Goal: Task Accomplishment & Management: Complete application form

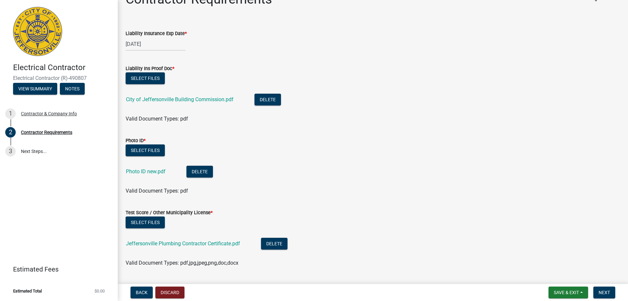
scroll to position [33, 0]
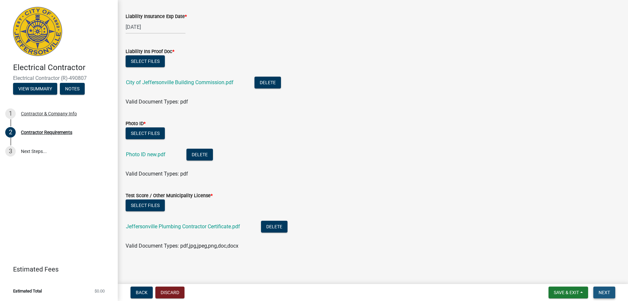
click at [609, 292] on span "Next" at bounding box center [604, 292] width 11 height 5
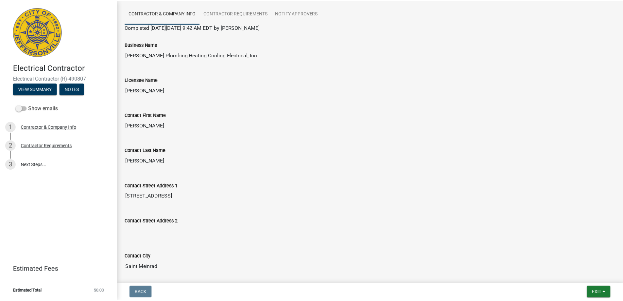
scroll to position [0, 0]
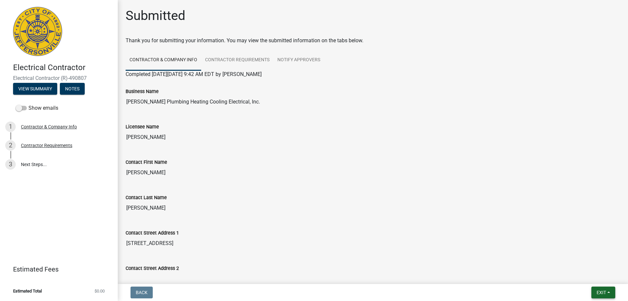
click at [603, 293] on span "Exit" at bounding box center [601, 292] width 9 height 5
click at [581, 275] on button "Save & Exit" at bounding box center [589, 275] width 52 height 16
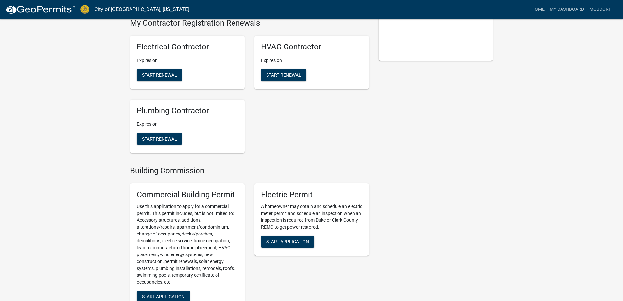
scroll to position [164, 0]
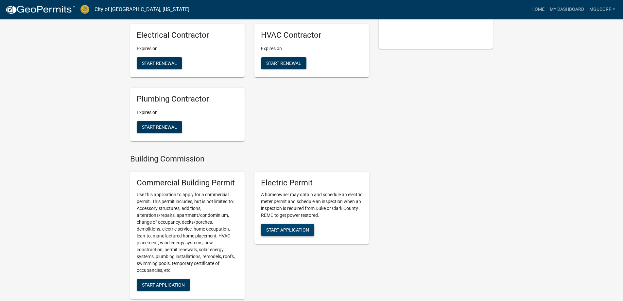
click at [287, 232] on span "Start Application" at bounding box center [287, 229] width 43 height 5
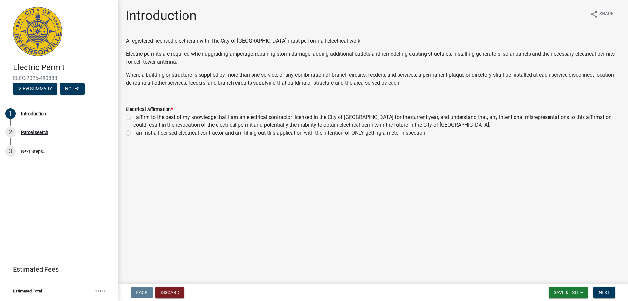
click at [134, 116] on label "I affirm to the best of my knowledge that I am an electrical contractor license…" at bounding box center [377, 121] width 487 height 16
click at [134, 116] on input "I affirm to the best of my knowledge that I am an electrical contractor license…" at bounding box center [136, 115] width 4 height 4
radio input "true"
click at [604, 291] on span "Next" at bounding box center [604, 292] width 11 height 5
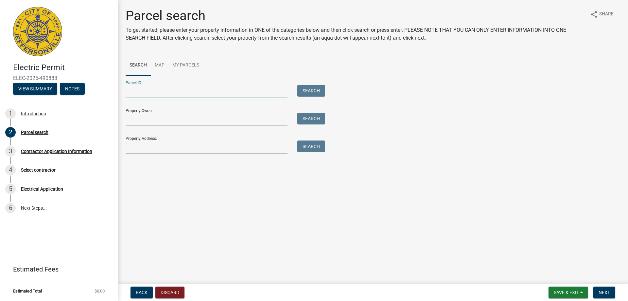
click at [156, 95] on input "Parcel ID:" at bounding box center [207, 91] width 162 height 13
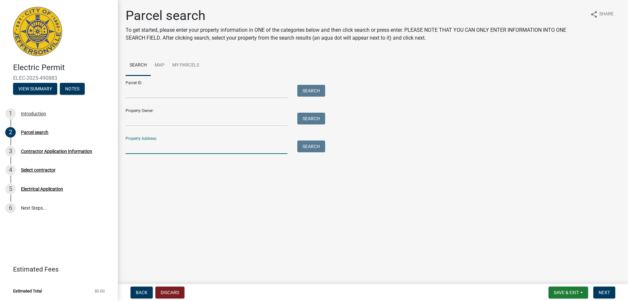
click at [155, 149] on input "Property Address:" at bounding box center [207, 146] width 162 height 13
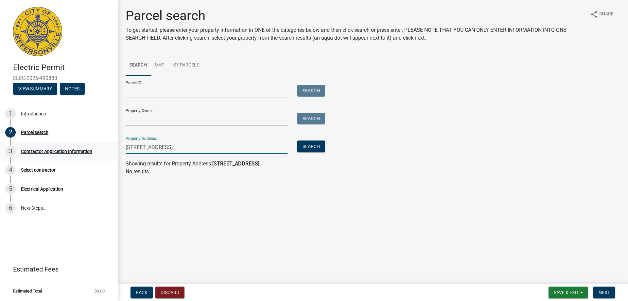
drag, startPoint x: 174, startPoint y: 148, endPoint x: 113, endPoint y: 152, distance: 61.6
click at [113, 152] on div "Electric Permit ELEC-2025-490883 View Summary Notes 1 Introduction 2 Parcel sea…" at bounding box center [314, 150] width 628 height 301
type input "[STREET_ADDRESS]"
drag, startPoint x: 163, startPoint y: 148, endPoint x: 124, endPoint y: 149, distance: 39.3
click at [124, 149] on div "[STREET_ADDRESS]" at bounding box center [207, 146] width 172 height 13
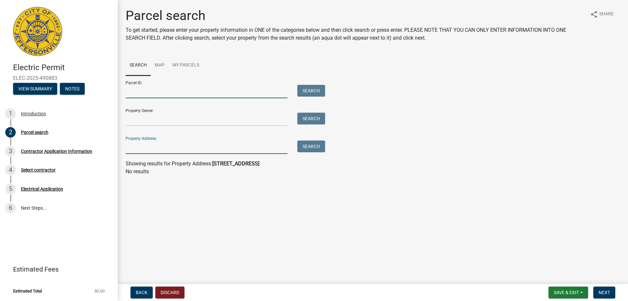
click at [146, 93] on input "Parcel ID:" at bounding box center [207, 91] width 162 height 13
paste input "10-20-01-300-205.000-009"
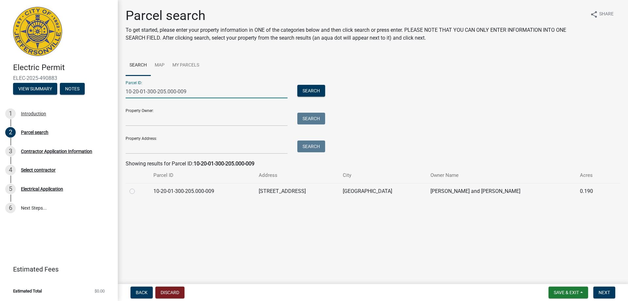
type input "10-20-01-300-205.000-009"
click at [137, 187] on label at bounding box center [137, 187] width 0 height 0
click at [137, 191] on input "radio" at bounding box center [139, 189] width 4 height 4
radio input "true"
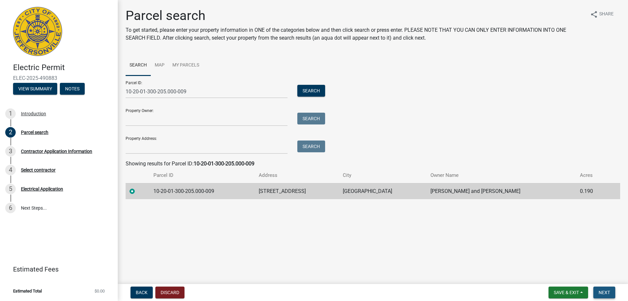
click at [605, 292] on span "Next" at bounding box center [604, 292] width 11 height 5
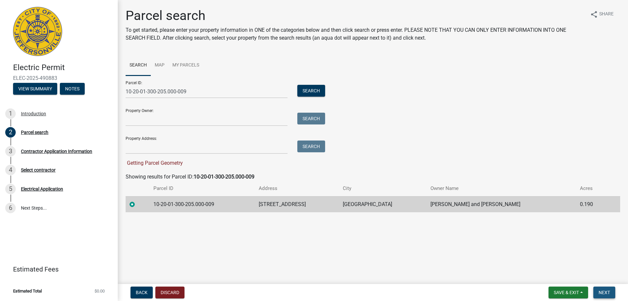
click at [603, 295] on span "Next" at bounding box center [604, 292] width 11 height 5
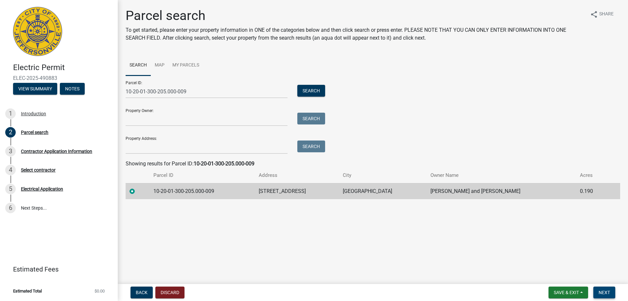
click at [601, 290] on span "Next" at bounding box center [604, 292] width 11 height 5
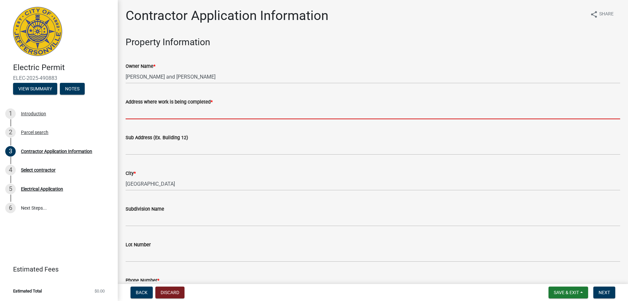
click at [178, 118] on input "Address where work is being completed *" at bounding box center [373, 112] width 495 height 13
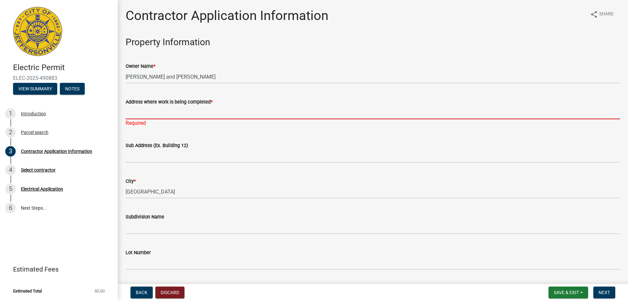
paste input "[STREET_ADDRESS]"
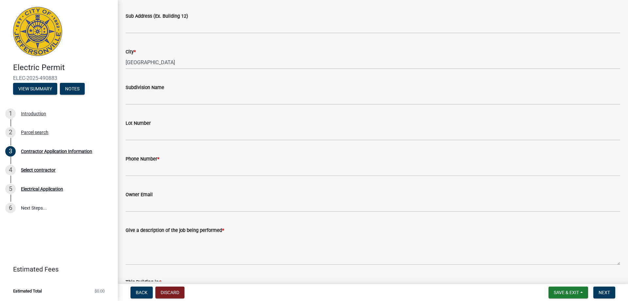
scroll to position [131, 0]
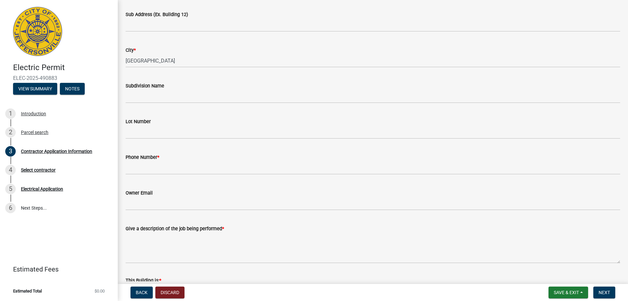
type input "[STREET_ADDRESS]"
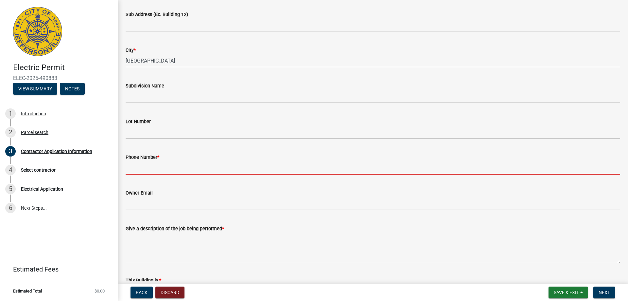
click at [177, 170] on wm-data-entity-input "Phone Number *" at bounding box center [373, 162] width 495 height 36
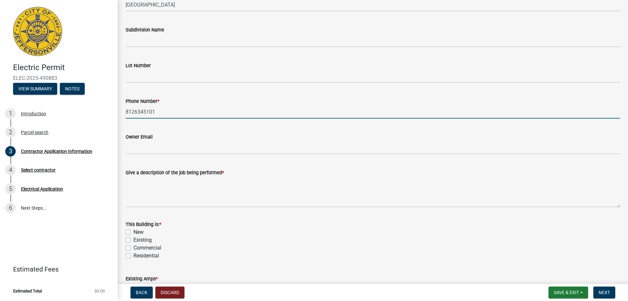
scroll to position [196, 0]
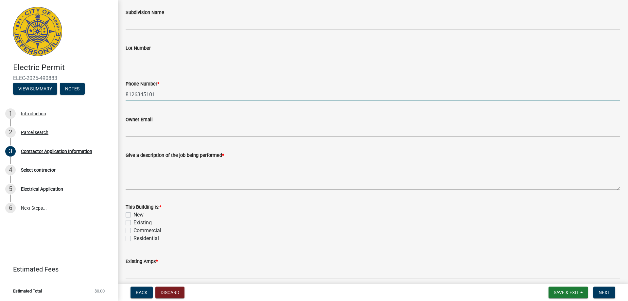
type input "8126345101"
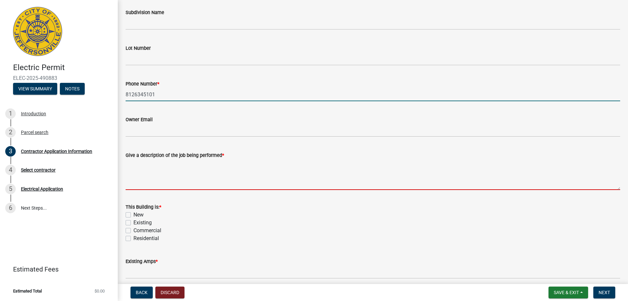
click at [165, 188] on textarea "Give a description of the job being performed *" at bounding box center [373, 174] width 495 height 31
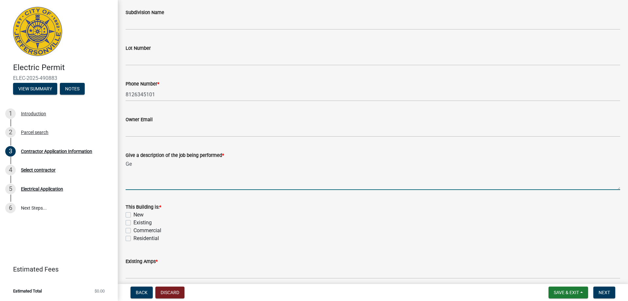
type textarea "G"
type textarea "Service to transfer switch to the whole home generator."
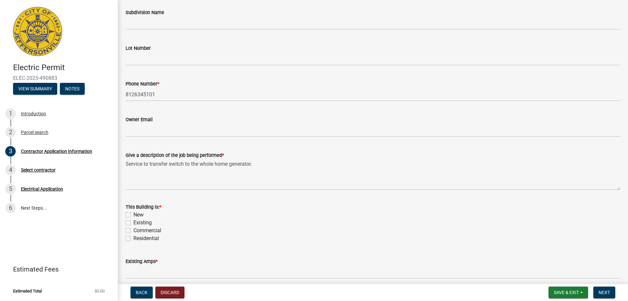
click at [134, 223] on label "Existing" at bounding box center [143, 223] width 18 height 8
click at [134, 223] on input "Existing" at bounding box center [136, 221] width 4 height 4
checkbox input "true"
checkbox input "false"
checkbox input "true"
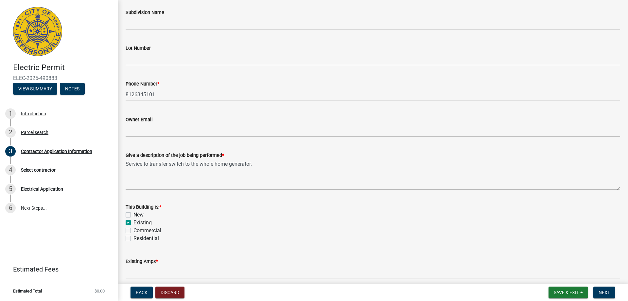
checkbox input "false"
click at [134, 239] on label "Residential" at bounding box center [147, 238] width 26 height 8
click at [134, 239] on input "Residential" at bounding box center [136, 236] width 4 height 4
checkbox input "true"
checkbox input "false"
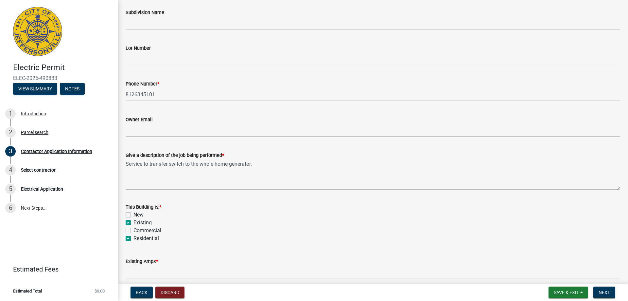
checkbox input "true"
checkbox input "false"
checkbox input "true"
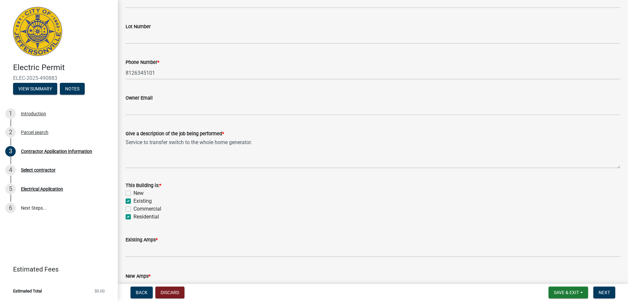
scroll to position [261, 0]
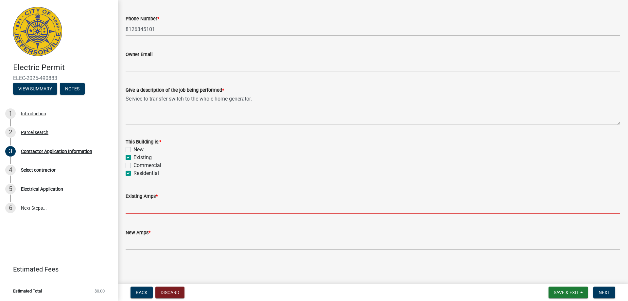
click at [163, 209] on input "text" at bounding box center [373, 206] width 495 height 13
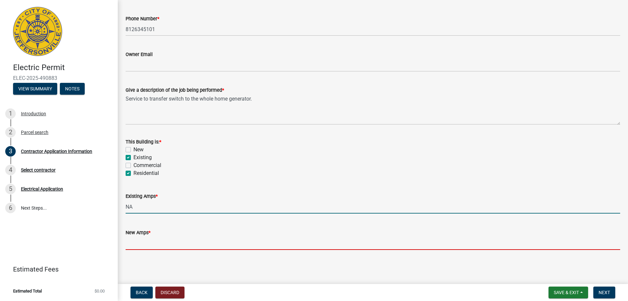
type input "0"
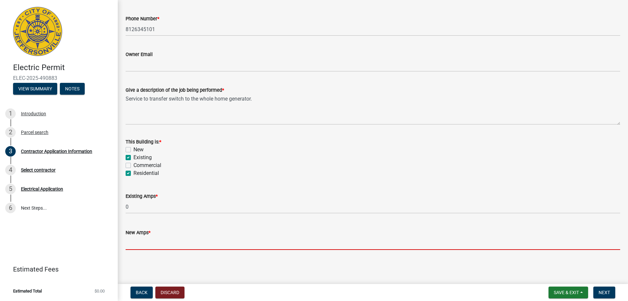
click at [184, 248] on input "text" at bounding box center [373, 242] width 495 height 13
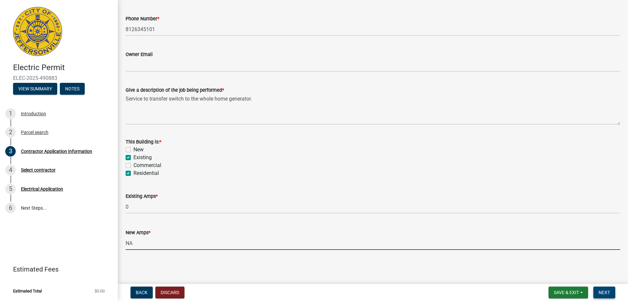
type input "0"
click at [608, 291] on span "Next" at bounding box center [604, 292] width 11 height 5
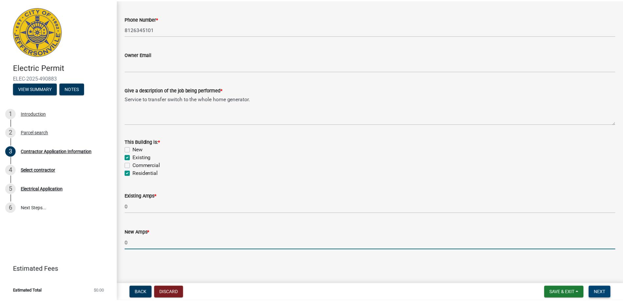
scroll to position [0, 0]
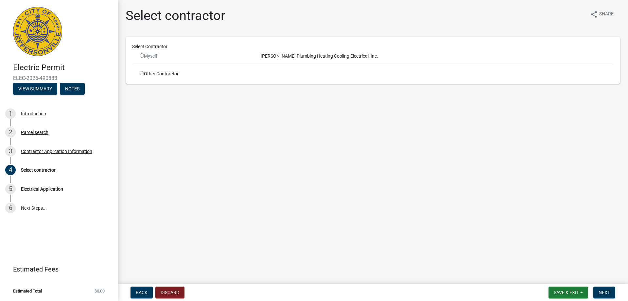
drag, startPoint x: 141, startPoint y: 56, endPoint x: 143, endPoint y: 59, distance: 3.9
click at [142, 56] on input "radio" at bounding box center [142, 55] width 4 height 4
click at [143, 56] on input "radio" at bounding box center [142, 55] width 4 height 4
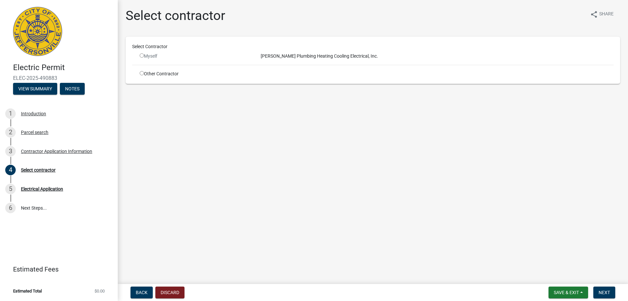
click at [143, 56] on input "radio" at bounding box center [142, 55] width 4 height 4
click at [612, 294] on button "Next" at bounding box center [605, 292] width 22 height 12
click at [144, 58] on div "Myself" at bounding box center [195, 56] width 111 height 7
click at [143, 57] on input "radio" at bounding box center [142, 55] width 4 height 4
click at [143, 55] on input "radio" at bounding box center [142, 55] width 4 height 4
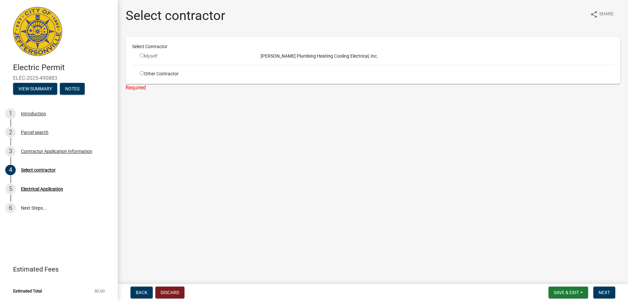
click at [142, 55] on input "radio" at bounding box center [142, 55] width 4 height 4
radio input "false"
click at [141, 74] on input "radio" at bounding box center [142, 73] width 4 height 4
radio input "true"
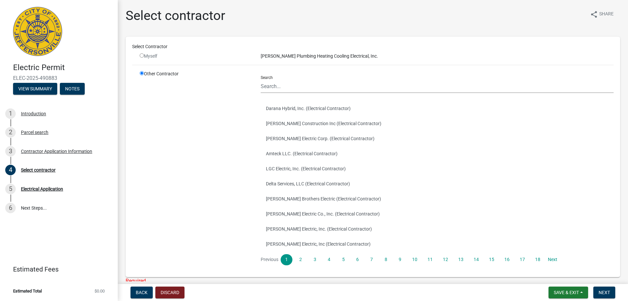
click at [142, 55] on input "radio" at bounding box center [142, 55] width 4 height 4
radio input "false"
radio input "true"
click at [142, 55] on input "radio" at bounding box center [142, 55] width 4 height 4
radio input "false"
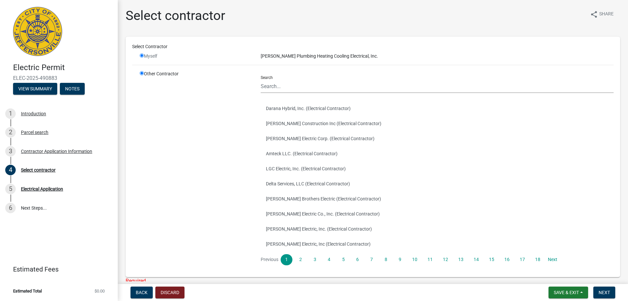
radio input "true"
click at [142, 55] on input "radio" at bounding box center [142, 55] width 4 height 4
radio input "false"
radio input "true"
click at [142, 55] on input "radio" at bounding box center [142, 55] width 4 height 4
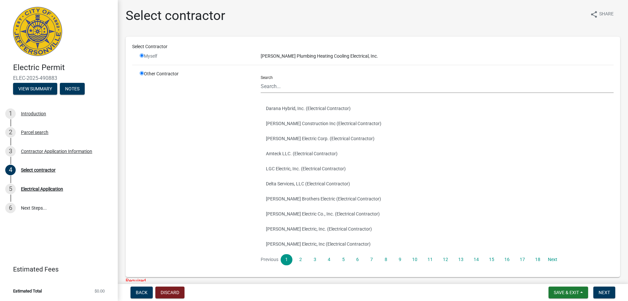
radio input "false"
radio input "true"
click at [142, 55] on input "radio" at bounding box center [142, 55] width 4 height 4
radio input "false"
radio input "true"
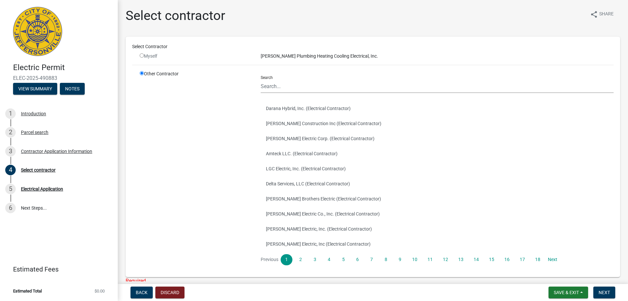
click at [142, 55] on input "radio" at bounding box center [142, 55] width 4 height 4
radio input "false"
radio input "true"
click at [142, 55] on input "radio" at bounding box center [142, 55] width 4 height 4
radio input "false"
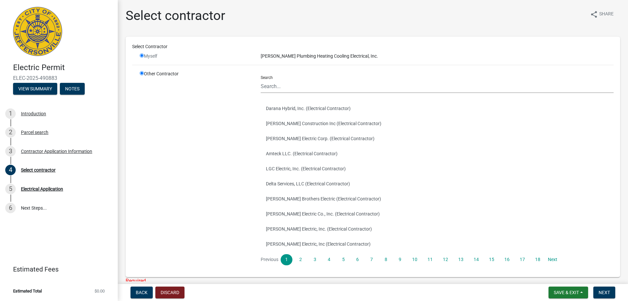
radio input "true"
click at [142, 55] on input "radio" at bounding box center [142, 55] width 4 height 4
radio input "false"
radio input "true"
click at [143, 55] on input "radio" at bounding box center [142, 55] width 4 height 4
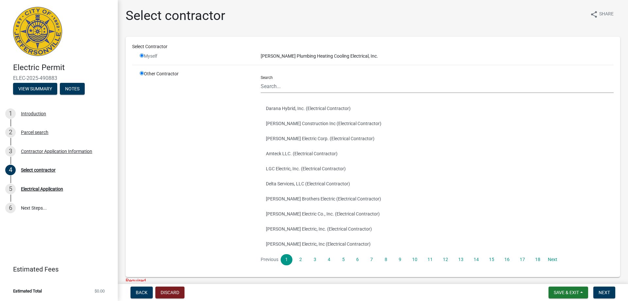
radio input "false"
radio input "true"
click at [284, 86] on input "Search" at bounding box center [437, 86] width 353 height 13
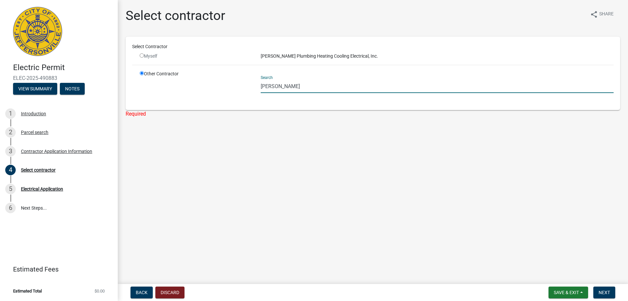
type input "[PERSON_NAME]"
click at [140, 56] on input "radio" at bounding box center [142, 55] width 4 height 4
radio input "false"
radio input "true"
click at [142, 55] on input "radio" at bounding box center [142, 55] width 4 height 4
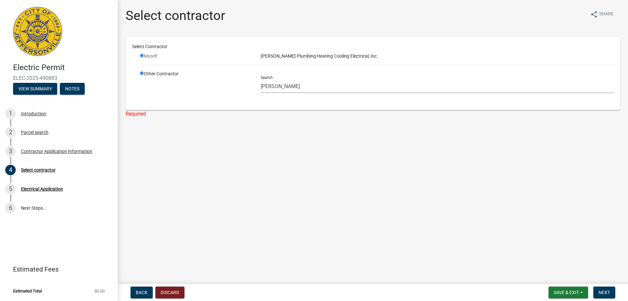
radio input "false"
radio input "true"
click at [142, 55] on input "radio" at bounding box center [142, 55] width 4 height 4
radio input "false"
radio input "true"
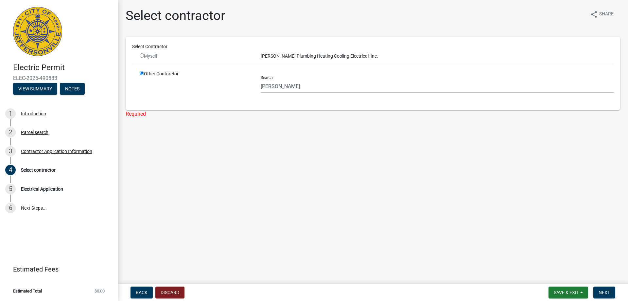
click at [142, 55] on input "radio" at bounding box center [142, 55] width 4 height 4
radio input "false"
radio input "true"
click at [142, 55] on input "radio" at bounding box center [142, 55] width 4 height 4
radio input "false"
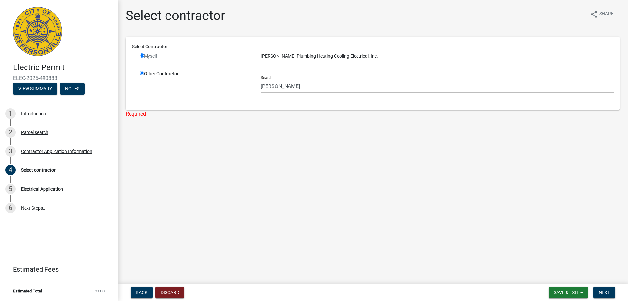
radio input "true"
click at [137, 293] on span "Back" at bounding box center [142, 292] width 12 height 5
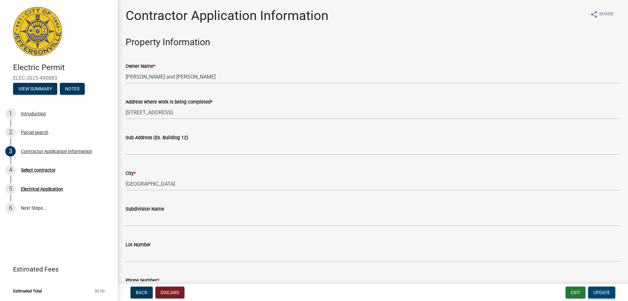
click at [607, 293] on span "Update" at bounding box center [602, 292] width 17 height 5
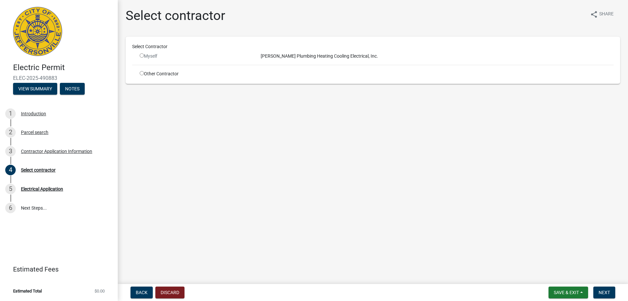
click at [142, 56] on input "radio" at bounding box center [142, 55] width 4 height 4
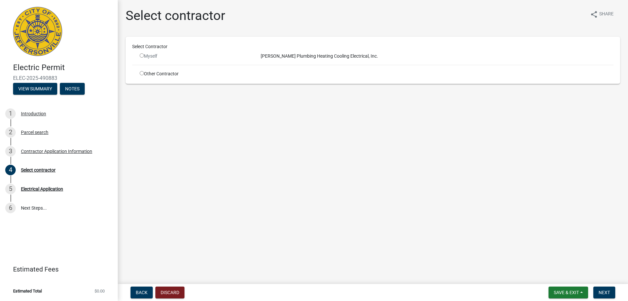
click at [142, 56] on input "radio" at bounding box center [142, 55] width 4 height 4
radio input "false"
click at [561, 294] on span "Save & Exit" at bounding box center [566, 292] width 25 height 5
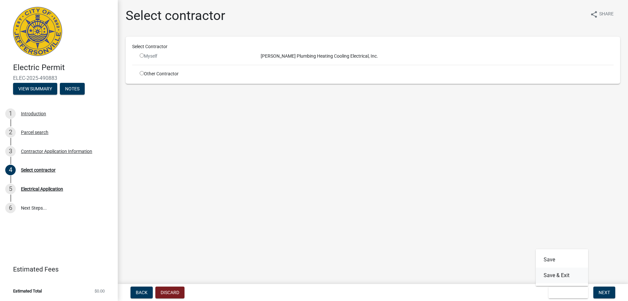
click at [565, 278] on button "Save & Exit" at bounding box center [562, 275] width 52 height 16
